Goal: Task Accomplishment & Management: Manage account settings

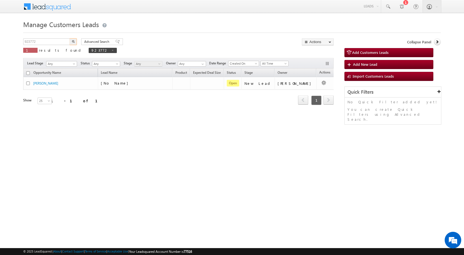
click at [0, 42] on body "Menu [PERSON_NAME] sitar a7@ks erve." at bounding box center [232, 78] width 464 height 157
type input "929699"
click at [74, 42] on img "button" at bounding box center [73, 41] width 3 height 3
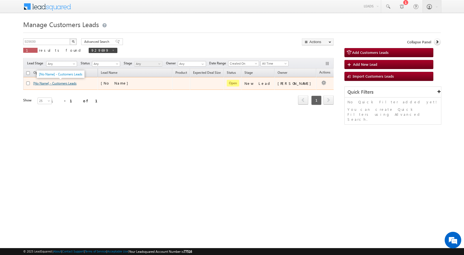
click at [59, 81] on link "[No Name] - Customers Leads" at bounding box center [54, 83] width 43 height 4
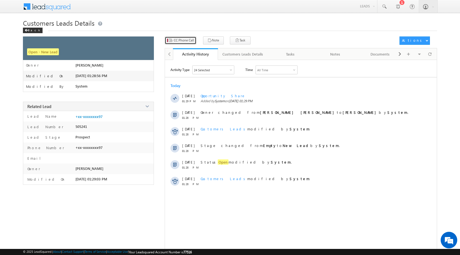
click at [187, 41] on span "CC Phone Call" at bounding box center [184, 40] width 20 height 5
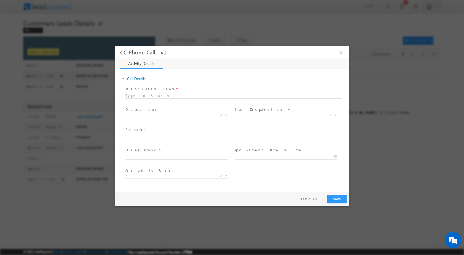
click at [227, 116] on span at bounding box center [226, 114] width 6 height 7
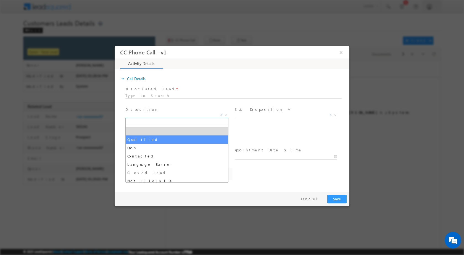
select select "amitbhai.tomar@sgrlimited.in"
select select "Qualified"
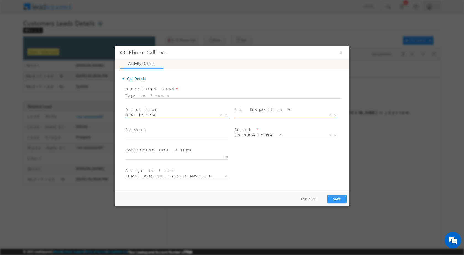
click at [332, 115] on span at bounding box center [335, 114] width 6 height 7
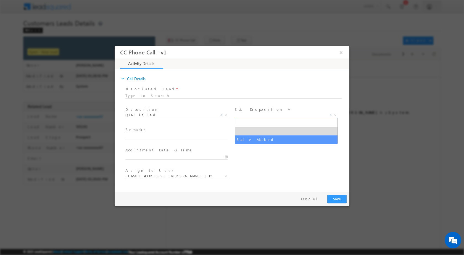
select select "Sale Marked"
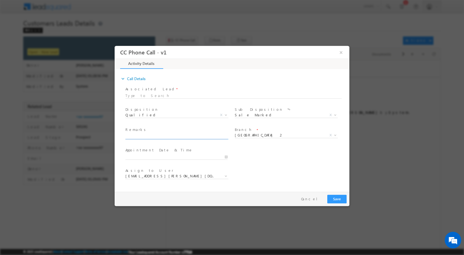
click at [220, 138] on input "text" at bounding box center [176, 136] width 102 height 6
paste input "24/09-He Interested for top up required amount is 1.60 Lakh //"
type input "24/09-He Interested for top up required amount is 1.60 Lakh //"
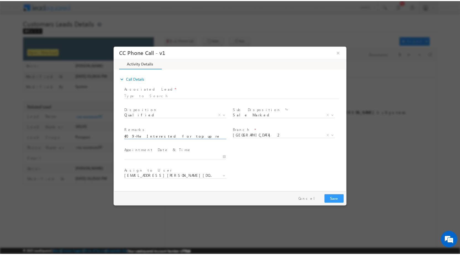
scroll to position [0, 0]
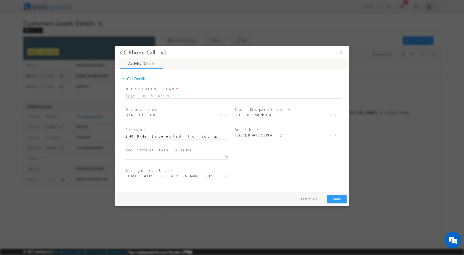
click at [224, 175] on b at bounding box center [225, 176] width 3 height 2
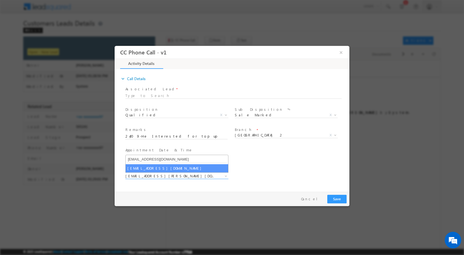
type input "shaikh.soeab@sgrlimited.in"
select select "shaikh.soeab@sgrlimited.in"
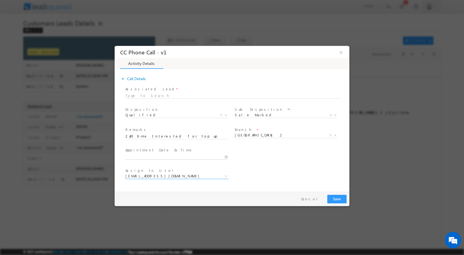
type input "09/24/2025 2:59 PM"
click at [227, 155] on input "09/24/2025 2:59 PM" at bounding box center [176, 157] width 102 height 6
drag, startPoint x: 257, startPoint y: 146, endPoint x: 260, endPoint y: 152, distance: 6.5
click at [257, 147] on div "User Branch * Appointment Date & Time * 09/24/2025 2:59 PM" at bounding box center [236, 156] width 225 height 20
click at [331, 198] on button "Save" at bounding box center [336, 198] width 19 height 9
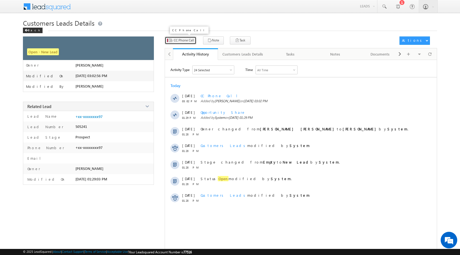
click at [180, 40] on span "CC Phone Call" at bounding box center [184, 40] width 20 height 5
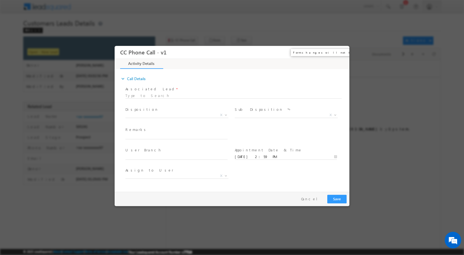
click at [343, 50] on button "×" at bounding box center [340, 52] width 9 height 10
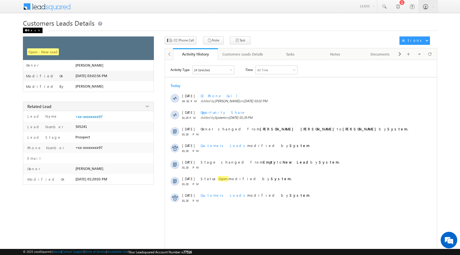
click at [29, 31] on div "Back" at bounding box center [33, 31] width 20 height 6
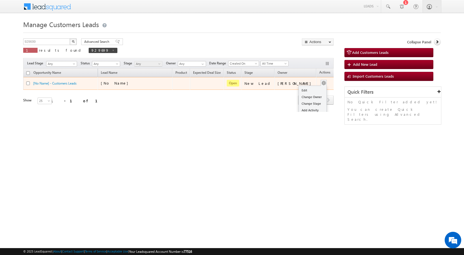
click at [321, 83] on button "button" at bounding box center [324, 83] width 6 height 6
click at [321, 84] on button "button" at bounding box center [324, 83] width 6 height 6
click at [312, 86] on ul "Edit Change Owner Change Stage Add Activity Add Task Delete" at bounding box center [313, 107] width 28 height 43
click at [310, 89] on link "Edit" at bounding box center [313, 90] width 28 height 7
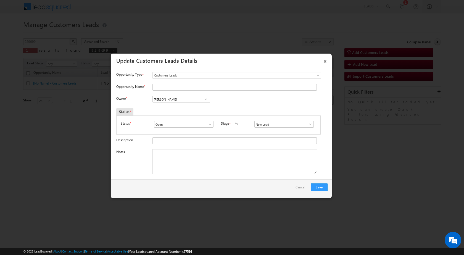
click at [204, 99] on span at bounding box center [206, 99] width 6 height 4
type input "soh"
paste input "shaikh.soeab@sgrlimited.in"
click at [183, 108] on span "shaikh.soeab@sgrlimited.in" at bounding box center [180, 110] width 50 height 4
type input "Shaikh Mohammed Soeab"
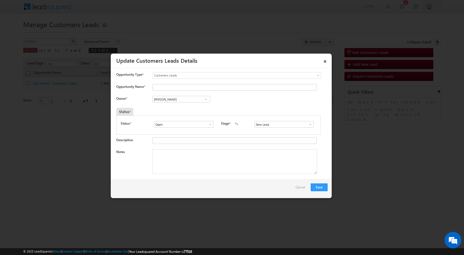
click at [308, 123] on span at bounding box center [311, 124] width 6 height 4
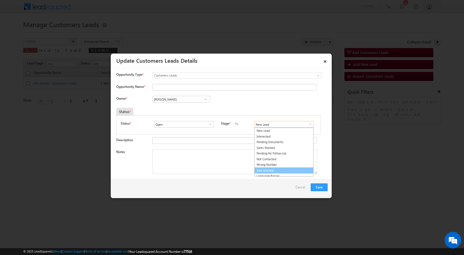
click at [259, 168] on link "Sale Marked" at bounding box center [283, 170] width 59 height 6
type input "Sale Marked"
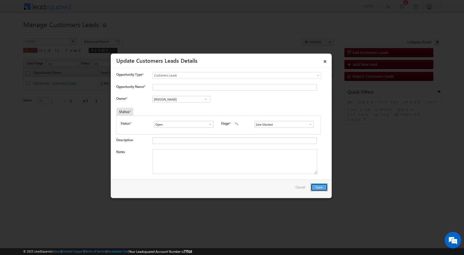
click at [319, 188] on button "Save" at bounding box center [319, 187] width 17 height 8
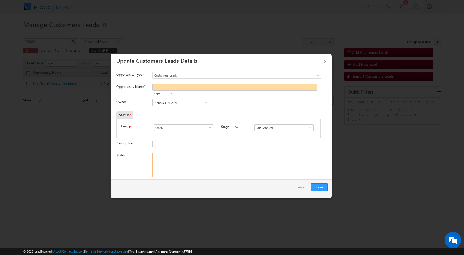
click at [209, 166] on textarea "Notes" at bounding box center [234, 164] width 165 height 25
paste textarea "24/09-He Interested for top up required amount is 1.60 Lakh //"
paste textarea "Ramilaben Rameshbhai Raval"
drag, startPoint x: 204, startPoint y: 167, endPoint x: 151, endPoint y: 163, distance: 53.4
click at [151, 163] on div "Notes 24/09-He Interested for top up required amount is 1.60 Lakh // Ramilaben …" at bounding box center [221, 166] width 211 height 28
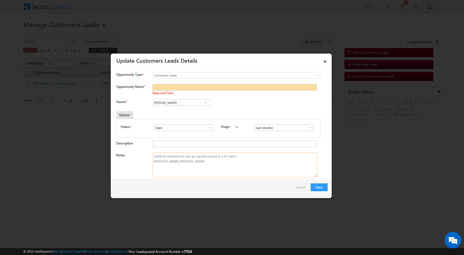
type textarea "24/09-He Interested for top up required amount is 1.60 Lakh //"
click at [199, 92] on div "Required Field" at bounding box center [233, 90] width 162 height 12
click at [199, 87] on input "Opportunity Name *" at bounding box center [234, 87] width 164 height 7
paste input "Ramilaben Rameshbhai Raval"
type input "Ramilaben Rameshbhai Raval"
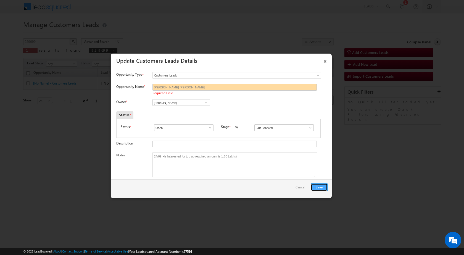
click at [316, 187] on button "Save" at bounding box center [319, 187] width 17 height 8
